Goal: Information Seeking & Learning: Learn about a topic

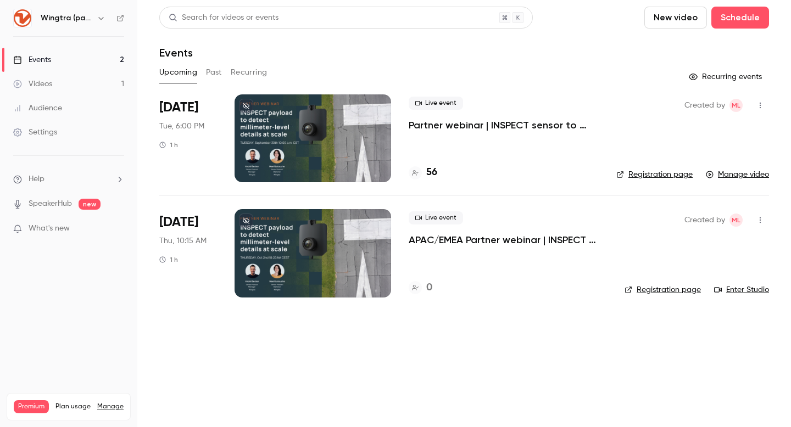
click at [456, 243] on p "APAC/EMEA Partner webinar | INSPECT payload to detect millimeter-level details …" at bounding box center [508, 239] width 198 height 13
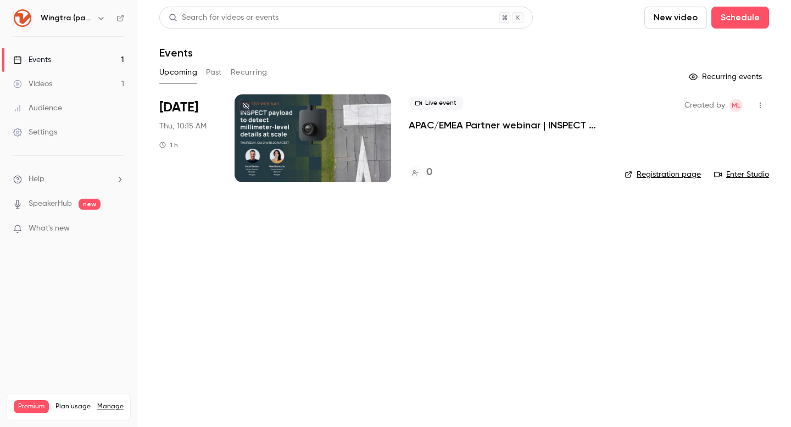
click at [656, 173] on link "Registration page" at bounding box center [663, 174] width 76 height 11
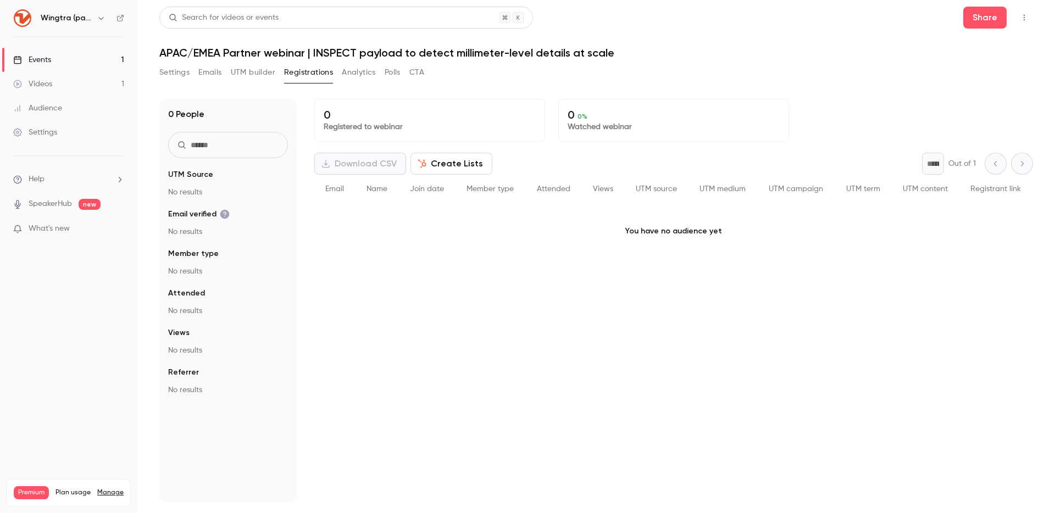
click at [40, 60] on div "Events" at bounding box center [32, 59] width 38 height 11
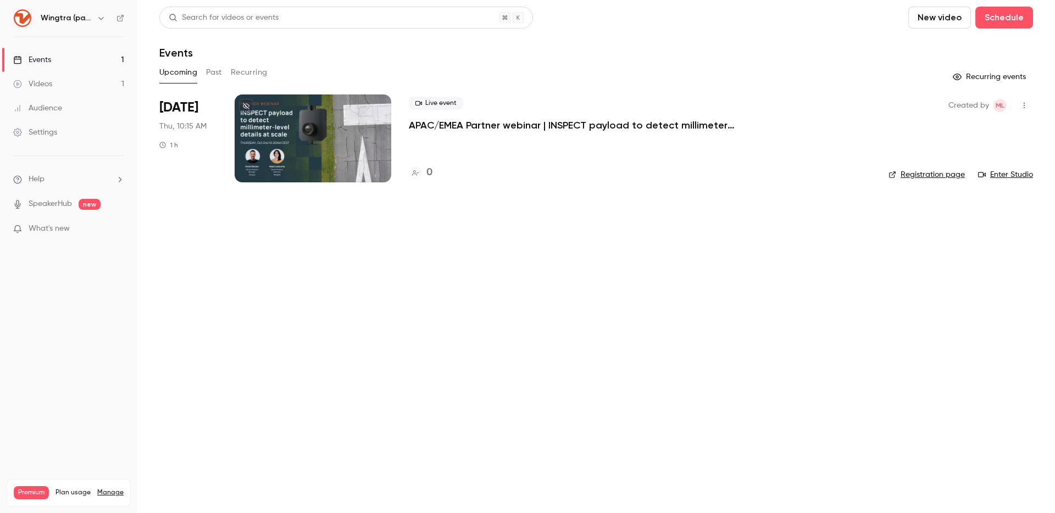
click at [210, 69] on button "Past" at bounding box center [214, 73] width 16 height 18
click at [482, 130] on p "Partner webinar | INSPECT sensor to detect millimeter-level details at scale" at bounding box center [574, 125] width 330 height 13
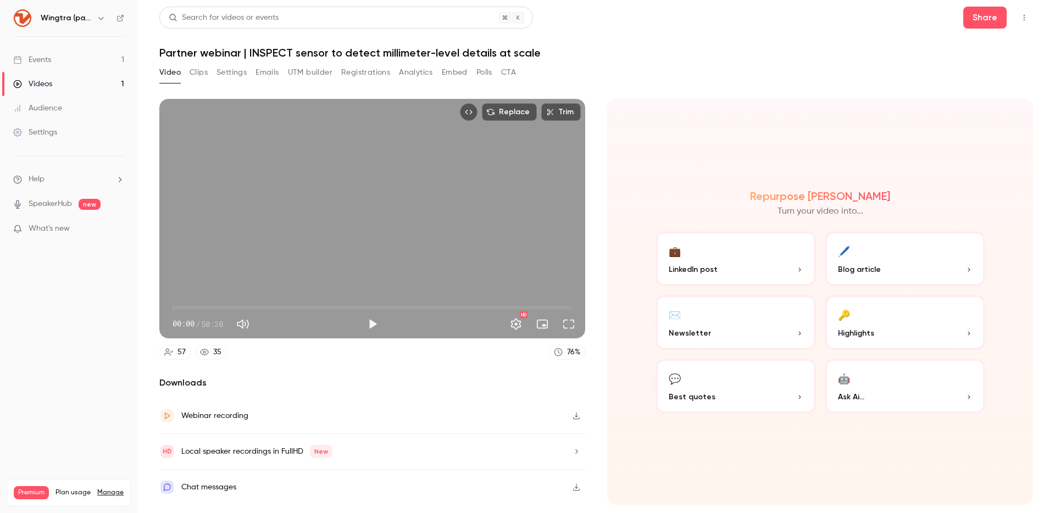
click at [360, 71] on button "Registrations" at bounding box center [365, 73] width 49 height 18
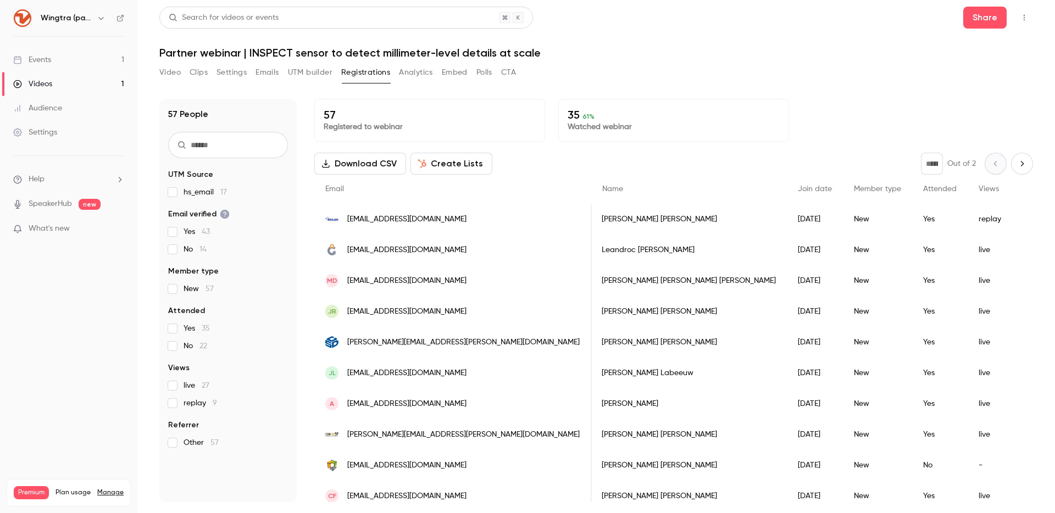
scroll to position [0, 1]
click at [174, 73] on button "Video" at bounding box center [169, 73] width 21 height 18
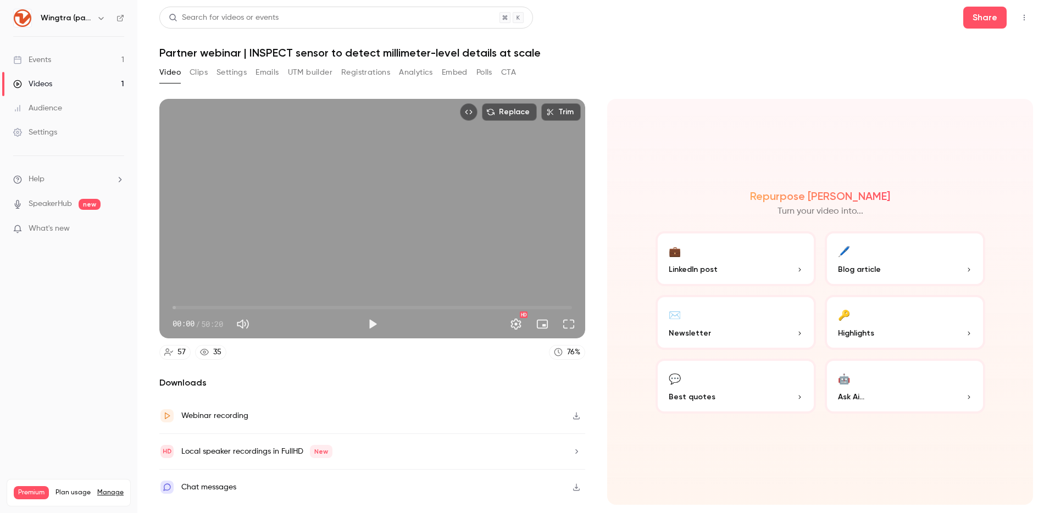
click at [74, 54] on link "Events 1" at bounding box center [68, 60] width 137 height 24
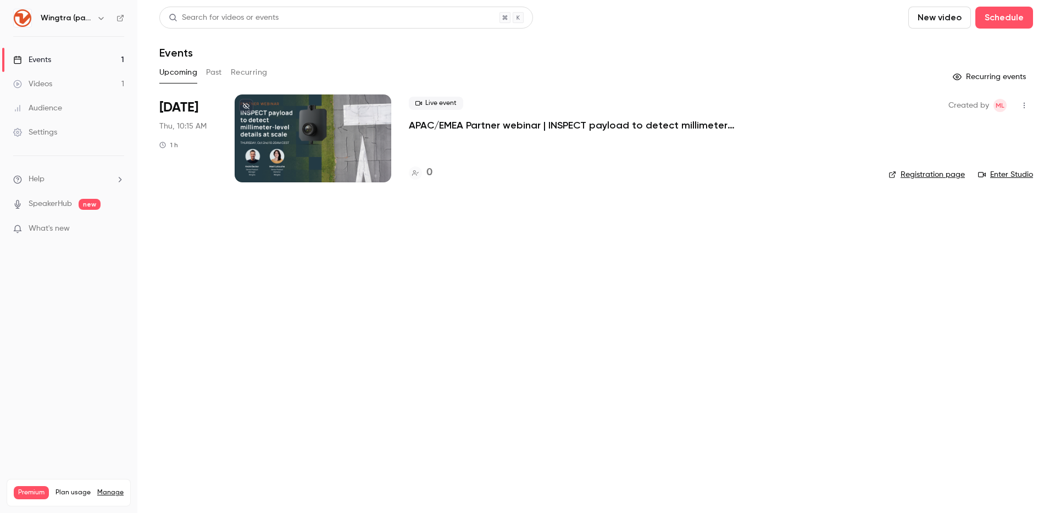
click at [211, 69] on button "Past" at bounding box center [214, 73] width 16 height 18
click at [1007, 174] on link "Manage video" at bounding box center [1000, 174] width 63 height 11
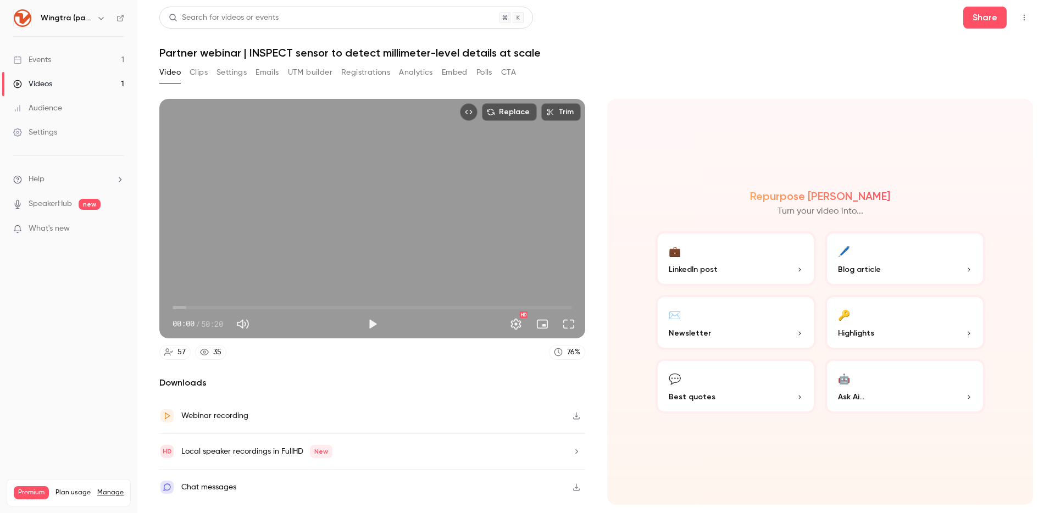
click at [890, 313] on button "🔑 Highlights" at bounding box center [904, 322] width 160 height 55
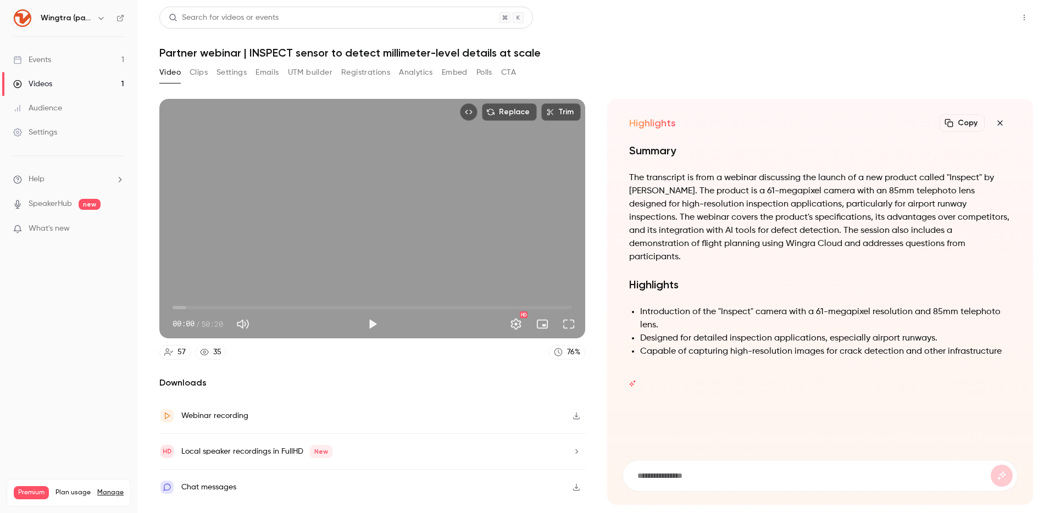
click at [994, 16] on button "Share" at bounding box center [984, 18] width 43 height 22
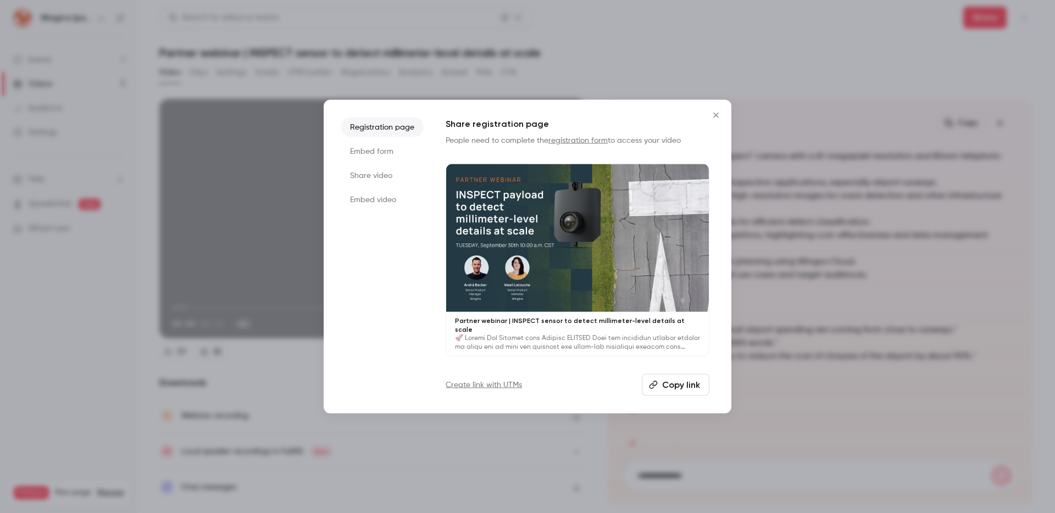
click at [666, 380] on button "Copy link" at bounding box center [676, 384] width 68 height 22
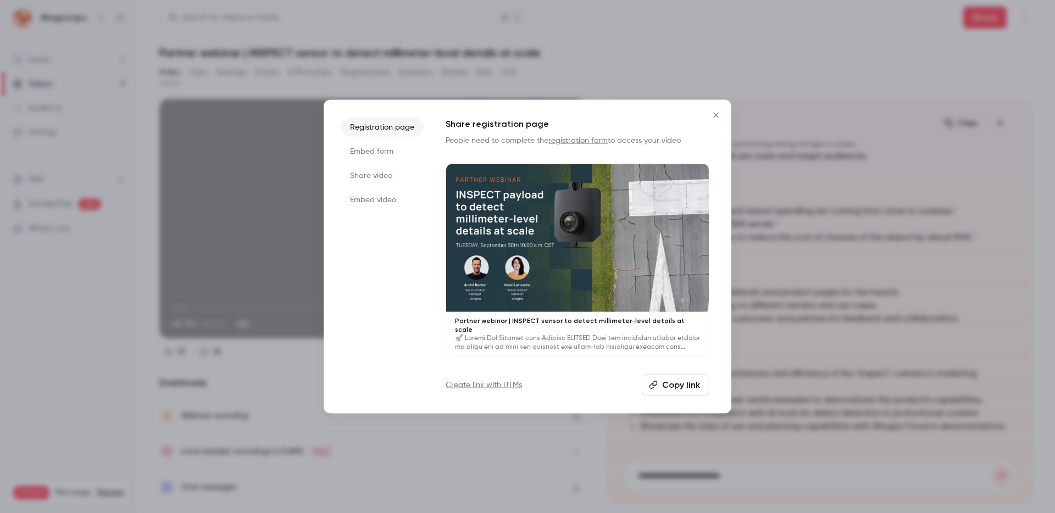
click at [260, 87] on div at bounding box center [527, 256] width 1055 height 513
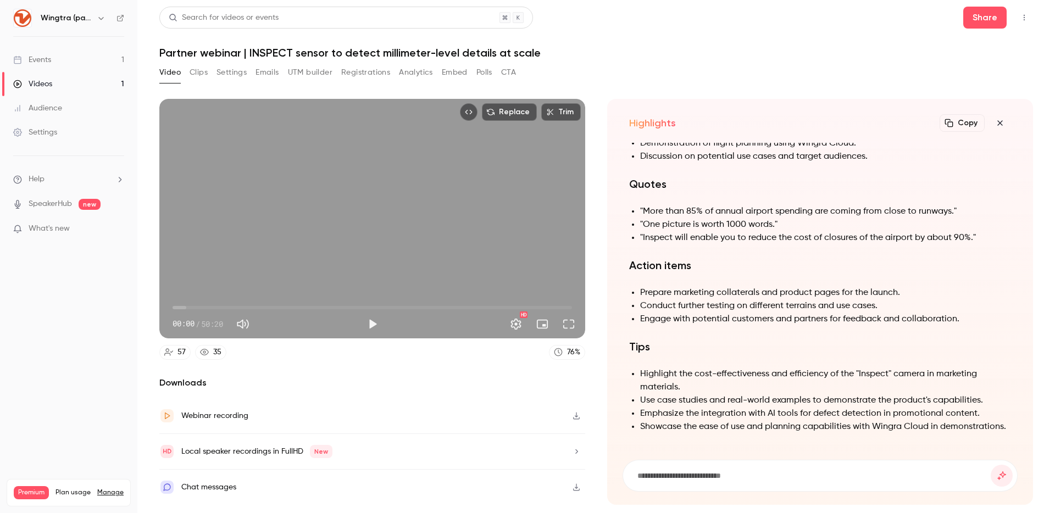
click at [47, 82] on div "Videos" at bounding box center [32, 84] width 39 height 11
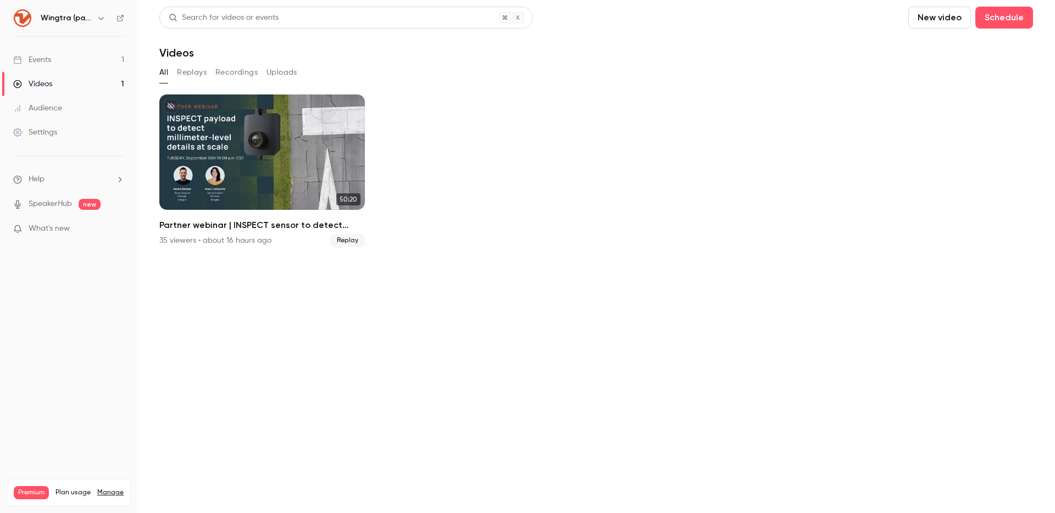
click at [92, 60] on link "Events 1" at bounding box center [68, 60] width 137 height 24
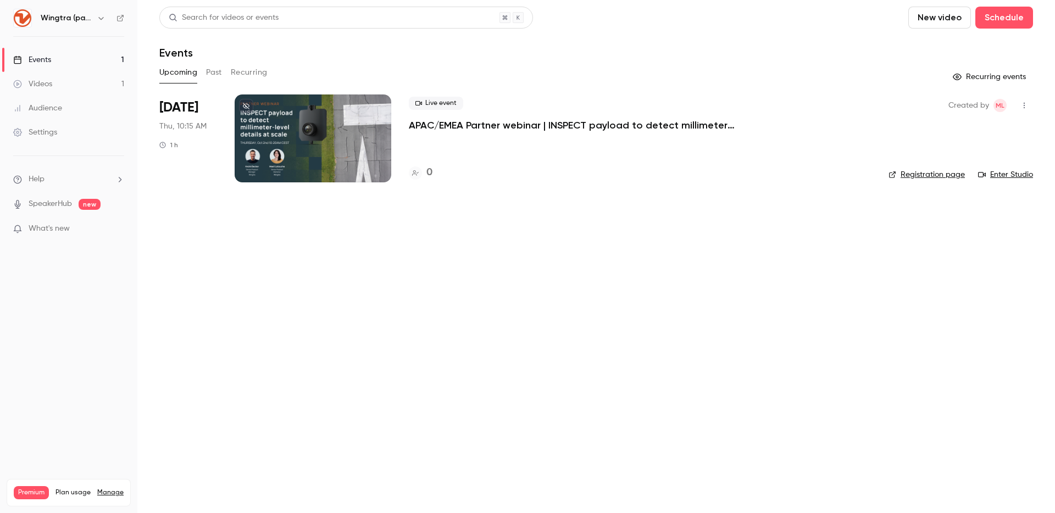
click at [912, 172] on link "Registration page" at bounding box center [926, 174] width 76 height 11
click at [101, 20] on icon "button" at bounding box center [101, 18] width 9 height 9
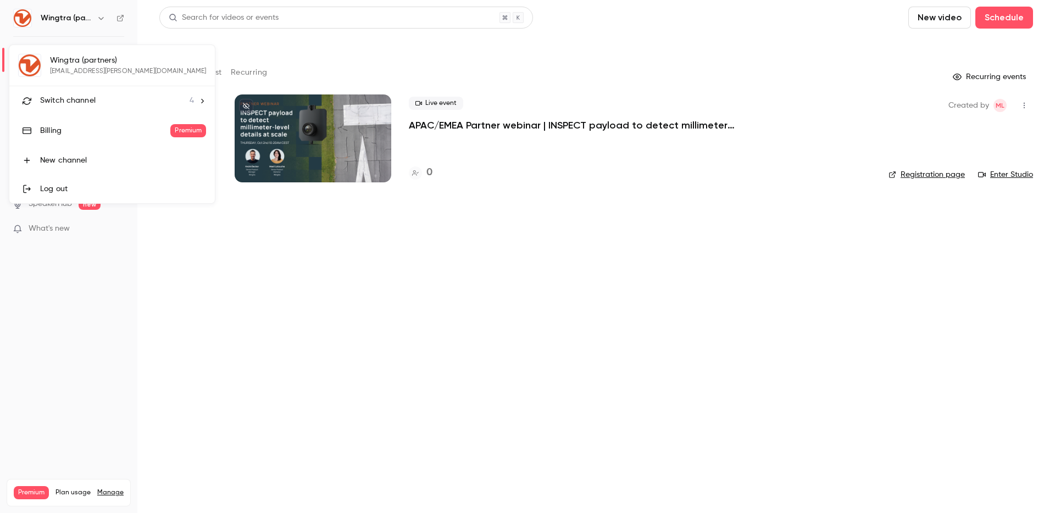
click at [93, 93] on li "Switch channel 4" at bounding box center [111, 100] width 205 height 29
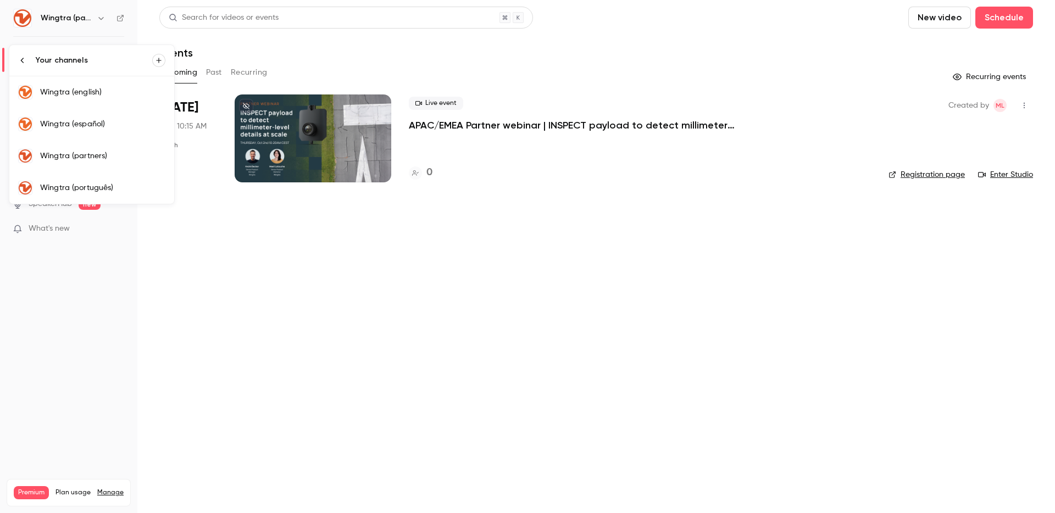
click at [109, 91] on div "Wingtra (english)" at bounding box center [102, 92] width 125 height 11
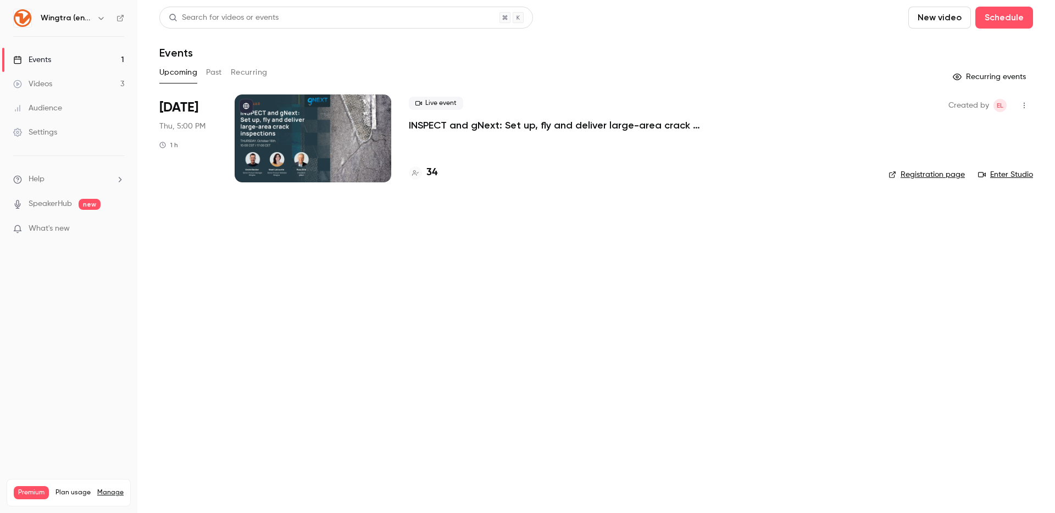
click at [917, 172] on link "Registration page" at bounding box center [926, 174] width 76 height 11
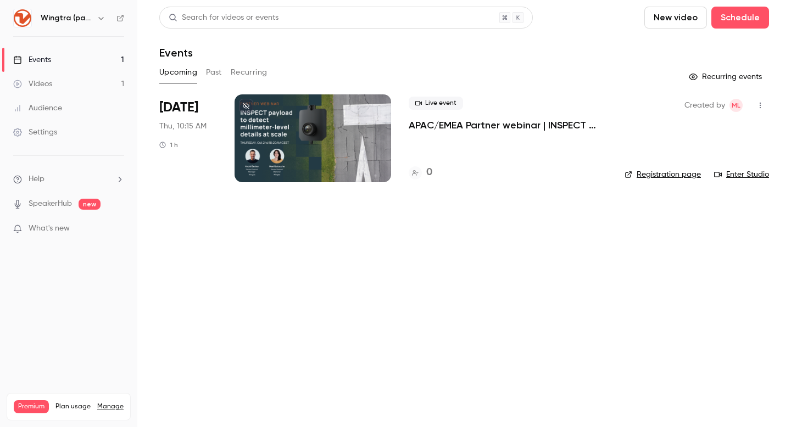
click at [361, 47] on div "Events" at bounding box center [464, 52] width 610 height 13
click at [366, 45] on header "Search for videos or events New video Schedule Events" at bounding box center [464, 33] width 610 height 53
